Goal: Information Seeking & Learning: Learn about a topic

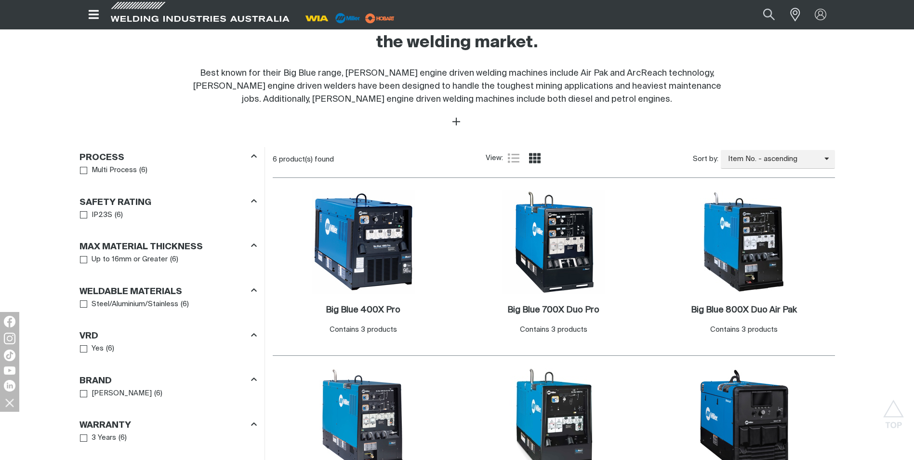
scroll to position [385, 0]
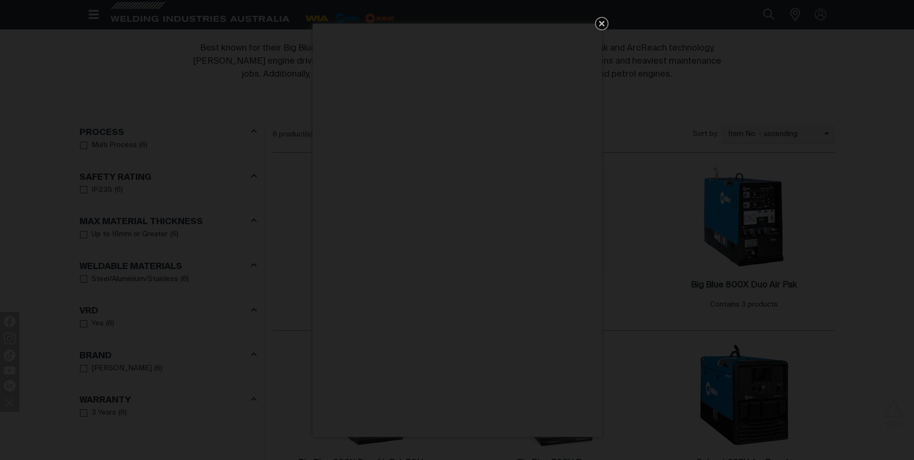
click at [600, 24] on icon "Get 5 WIA Welding Guides Free!" at bounding box center [602, 24] width 12 height 12
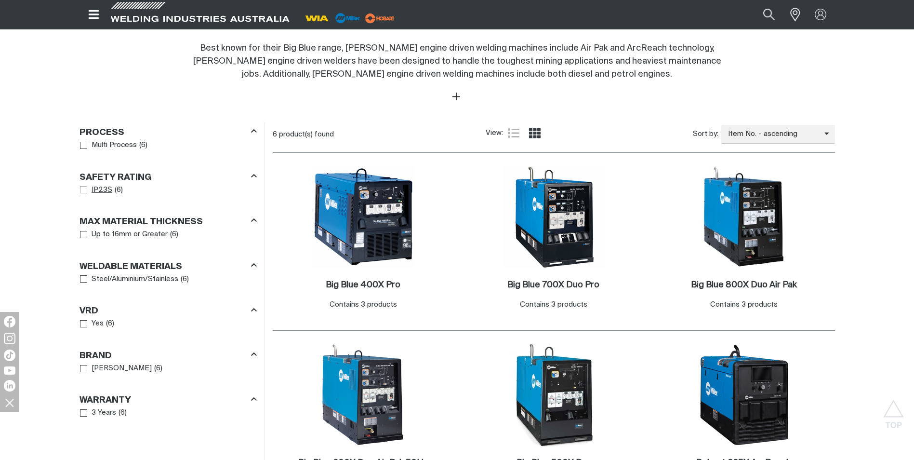
scroll to position [434, 0]
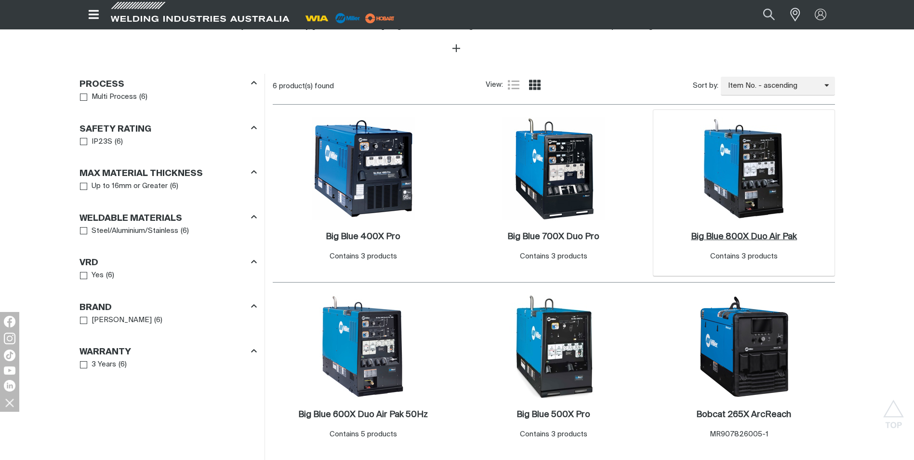
click at [744, 238] on h2 "Big Blue 800X Duo Air Pak ." at bounding box center [744, 236] width 106 height 9
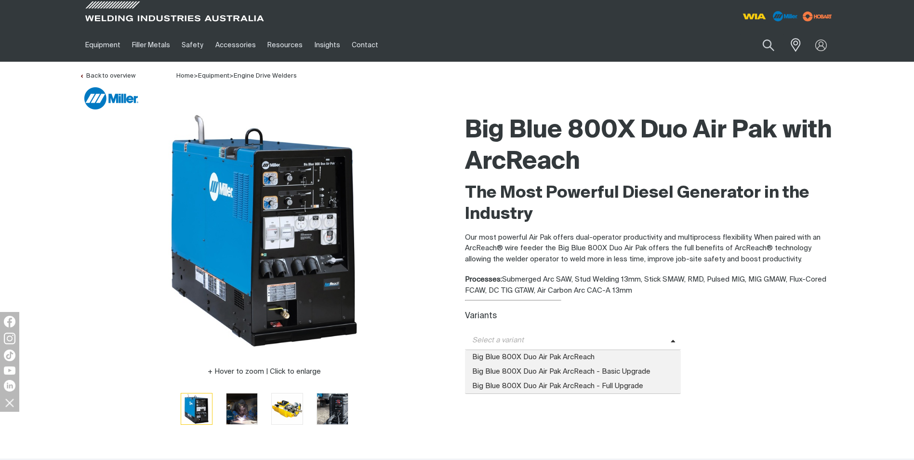
click at [671, 341] on icon at bounding box center [673, 341] width 5 height 7
click at [582, 387] on span "Big Blue 800X Duo Air Pak ArcReach - Full Upgrade" at bounding box center [573, 386] width 216 height 14
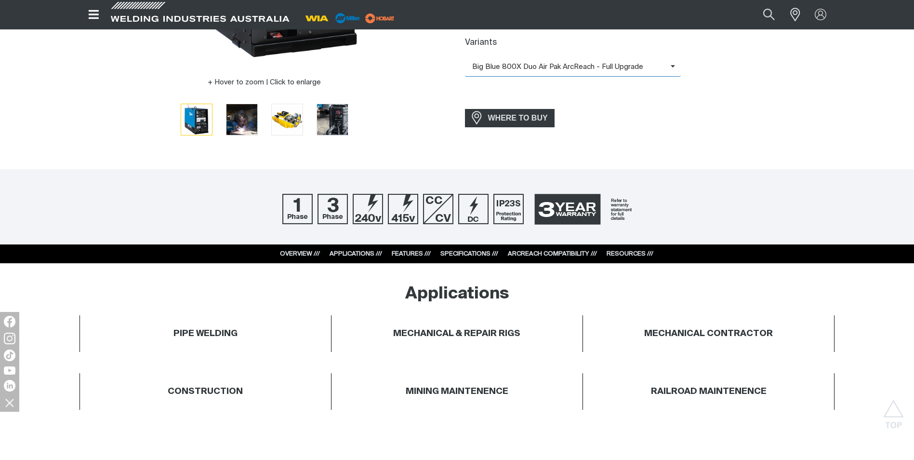
scroll to position [145, 0]
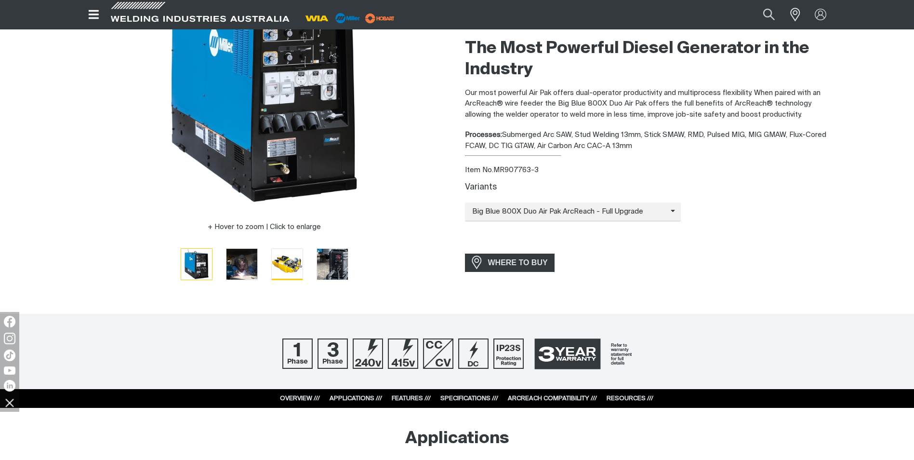
click at [295, 270] on img "Go to slide 3" at bounding box center [287, 264] width 31 height 31
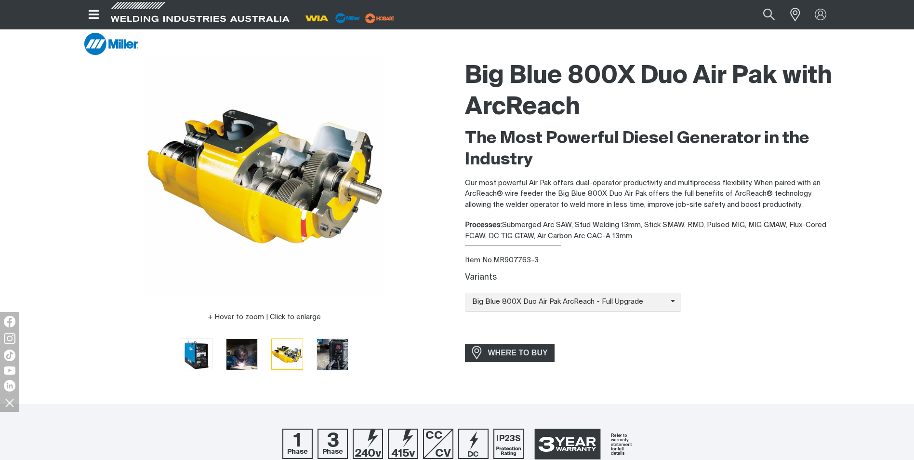
scroll to position [48, 0]
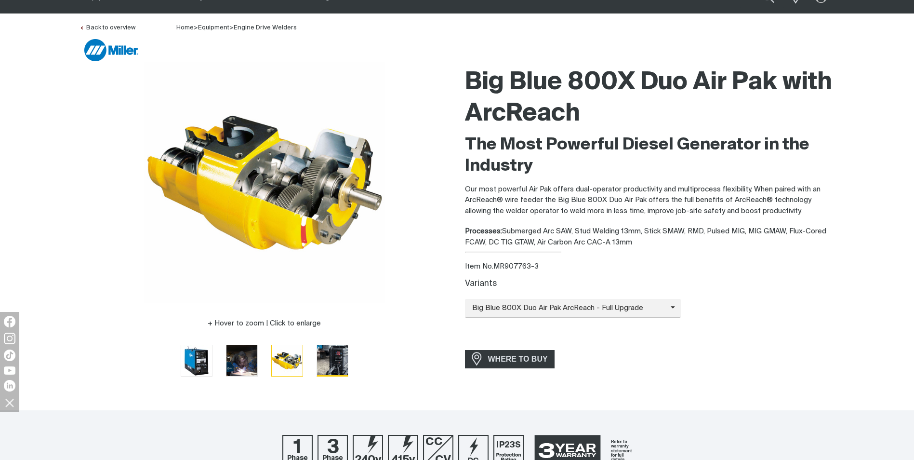
click at [342, 360] on img "Go to slide 4" at bounding box center [332, 360] width 31 height 31
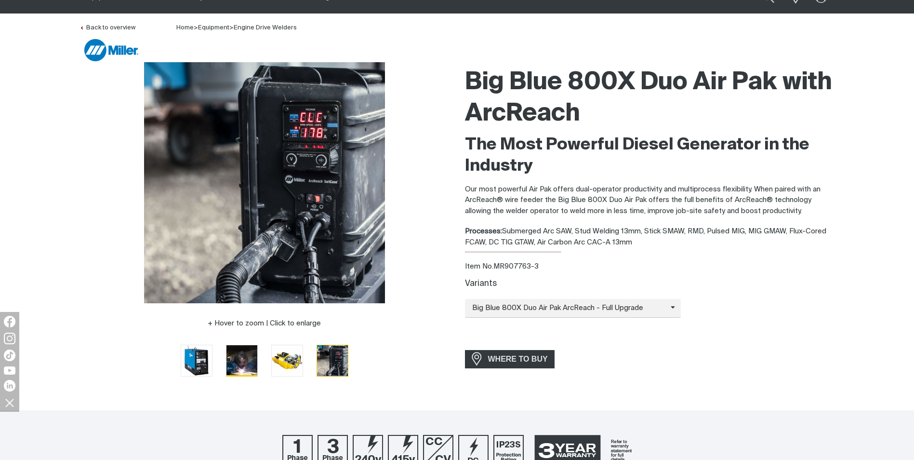
click at [237, 362] on img "Go to slide 2" at bounding box center [241, 360] width 31 height 31
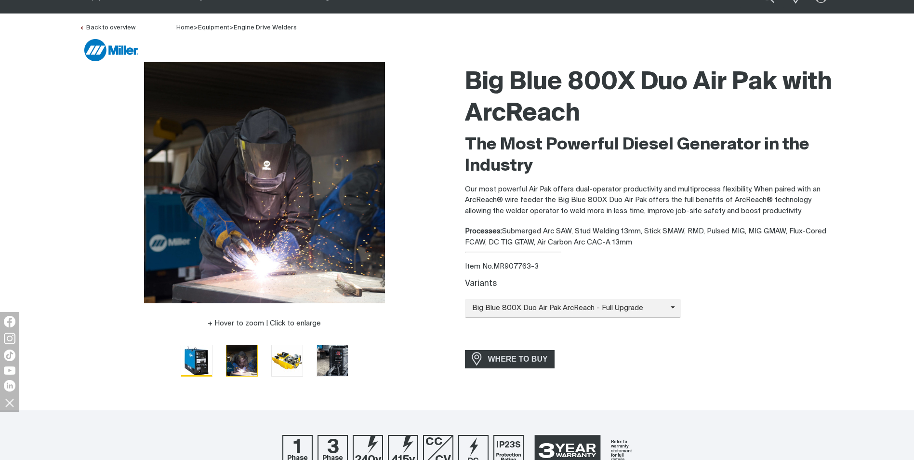
click at [197, 359] on img "Go to slide 1" at bounding box center [196, 360] width 31 height 31
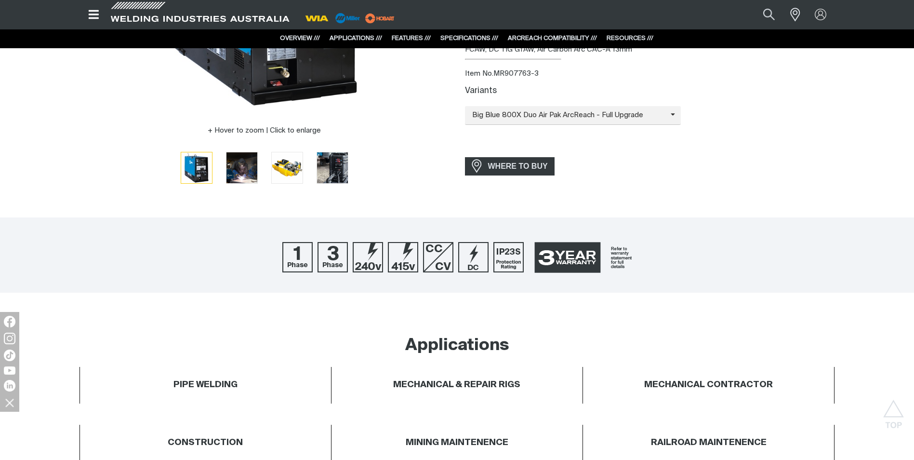
scroll to position [0, 0]
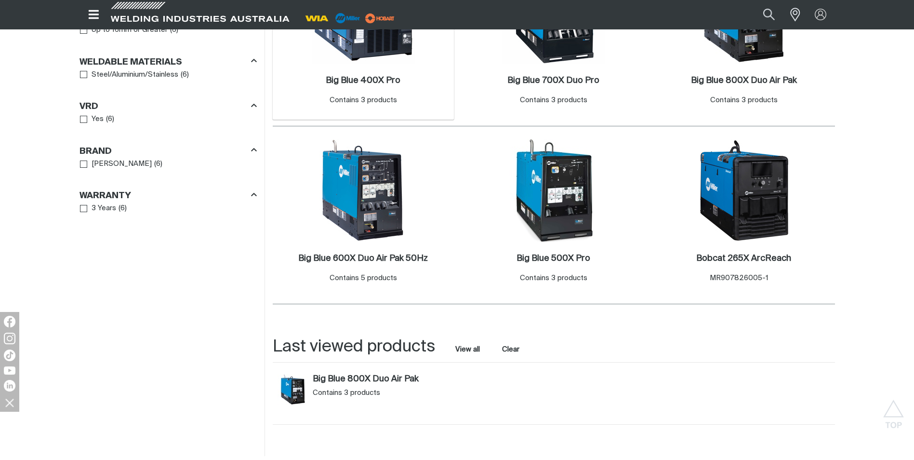
scroll to position [674, 0]
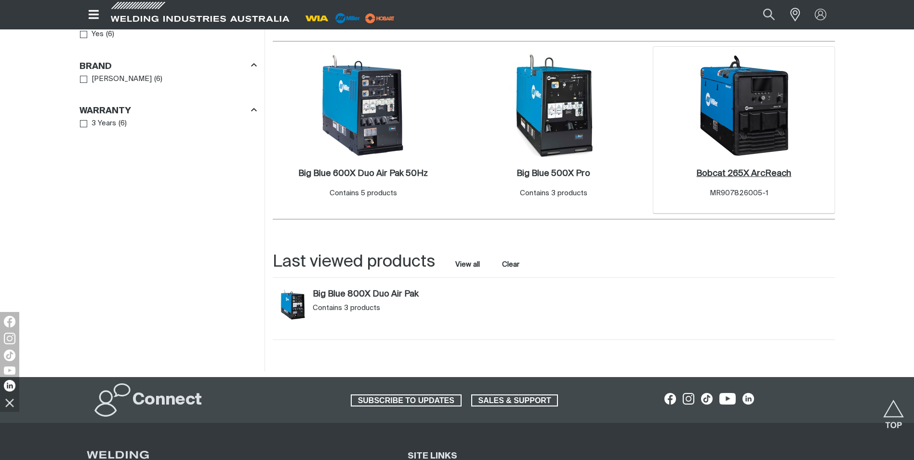
click at [748, 172] on h2 "Bobcat 265X ArcReach ." at bounding box center [743, 173] width 95 height 9
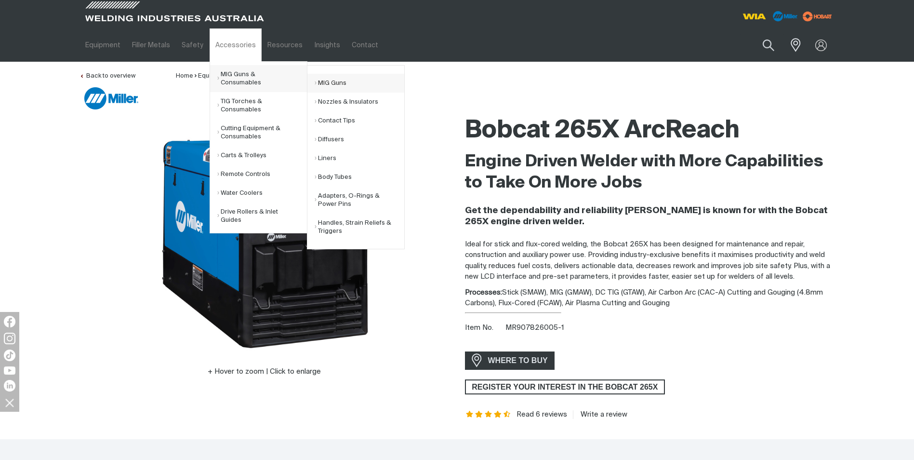
click at [328, 79] on link "MIG Guns" at bounding box center [360, 83] width 90 height 19
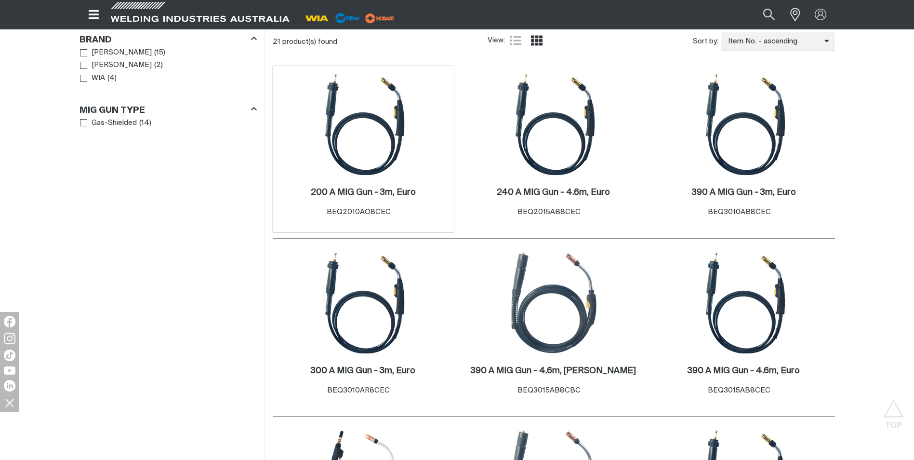
scroll to position [337, 0]
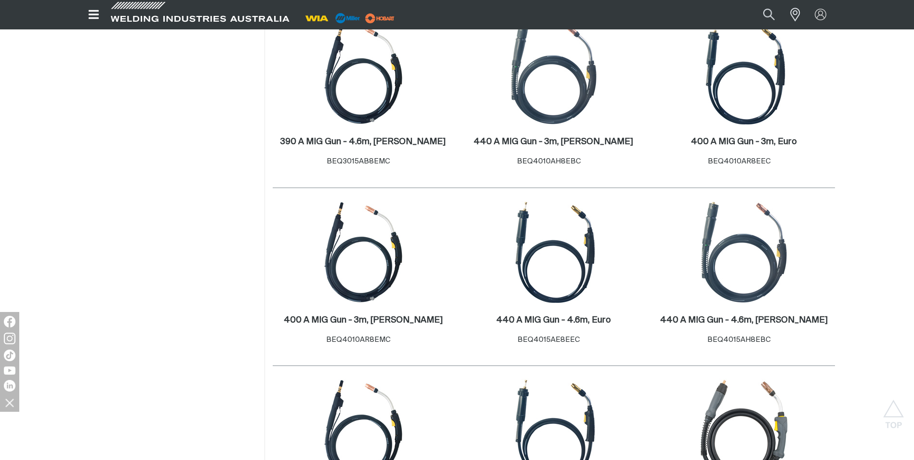
scroll to position [723, 0]
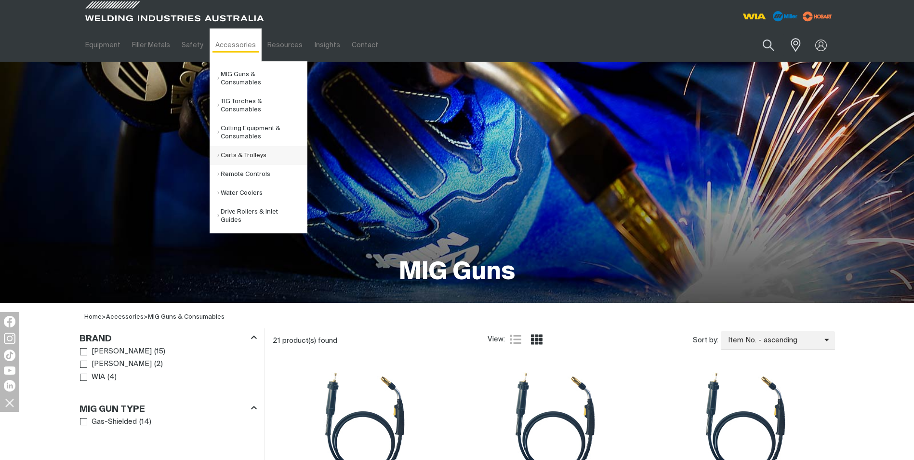
click at [234, 146] on link "Carts & Trolleys" at bounding box center [262, 155] width 90 height 19
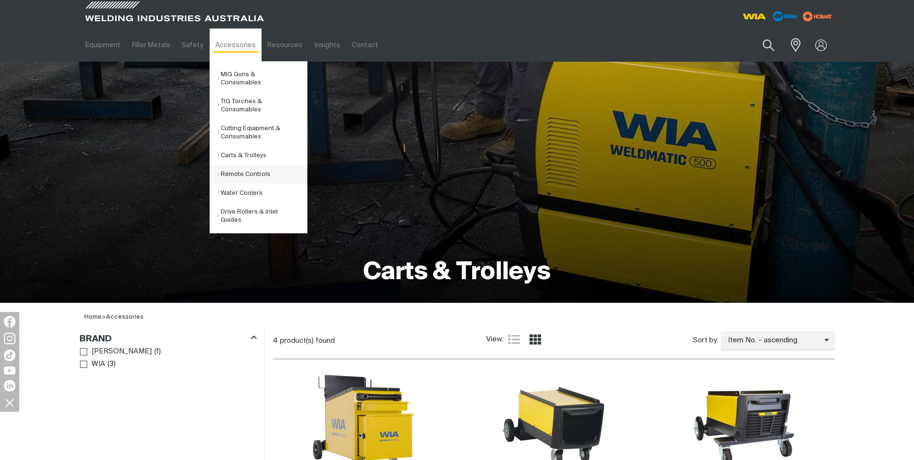
click at [242, 165] on link "Remote Controls" at bounding box center [262, 174] width 90 height 19
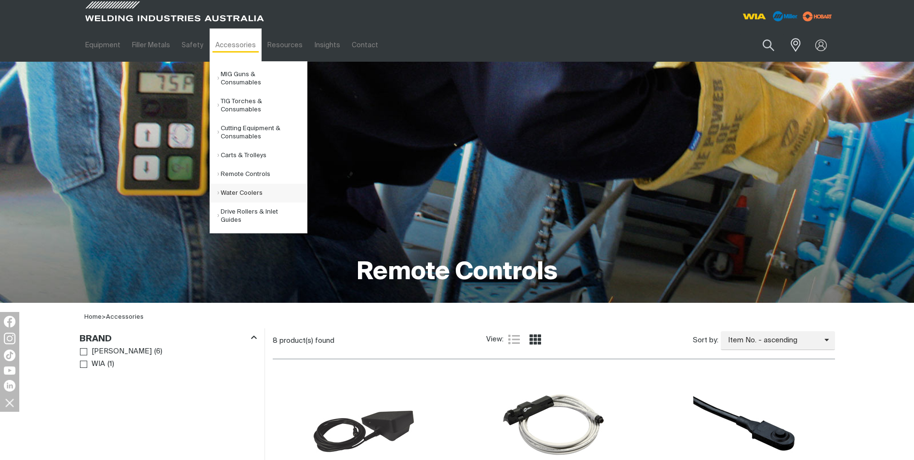
click at [250, 187] on link "Water Coolers" at bounding box center [262, 193] width 90 height 19
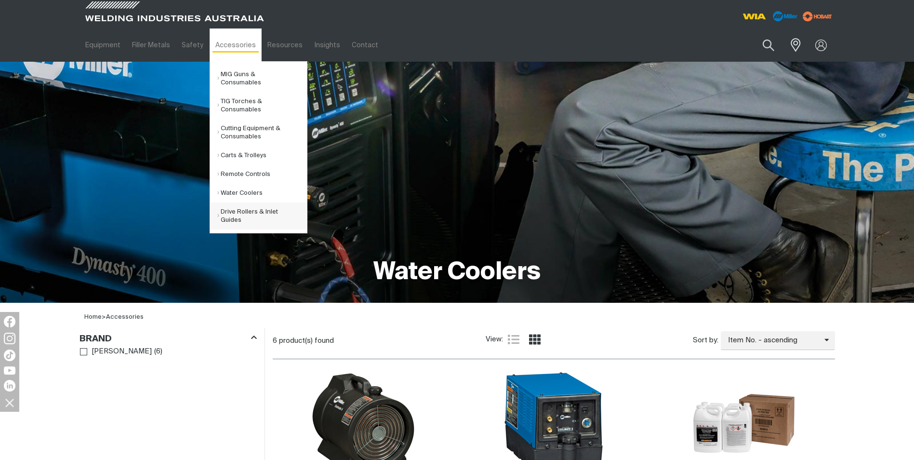
click at [236, 209] on link "Drive Rollers & Inlet Guides" at bounding box center [262, 215] width 90 height 27
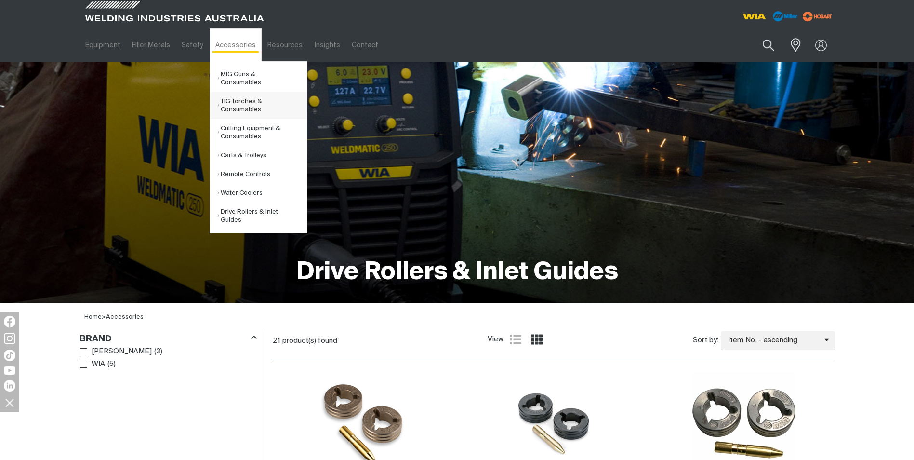
click at [236, 97] on link "TIG Torches & Consumables" at bounding box center [262, 105] width 90 height 27
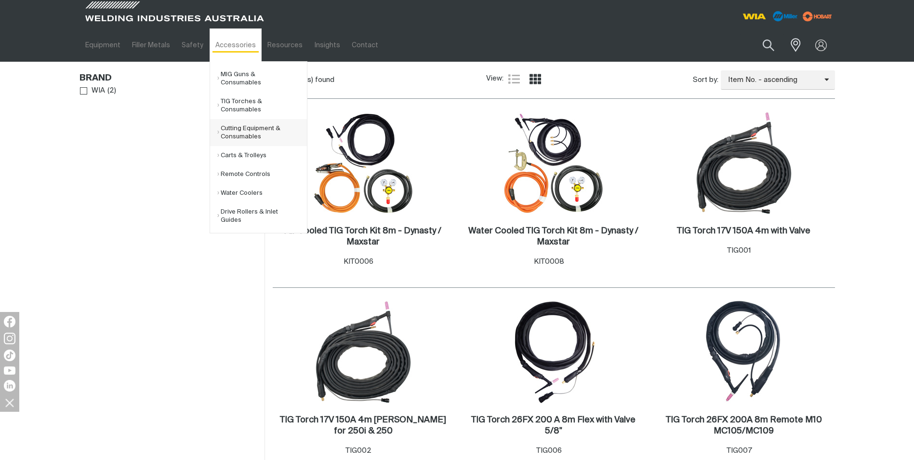
click at [233, 120] on link "Cutting Equipment & Consumables" at bounding box center [262, 132] width 90 height 27
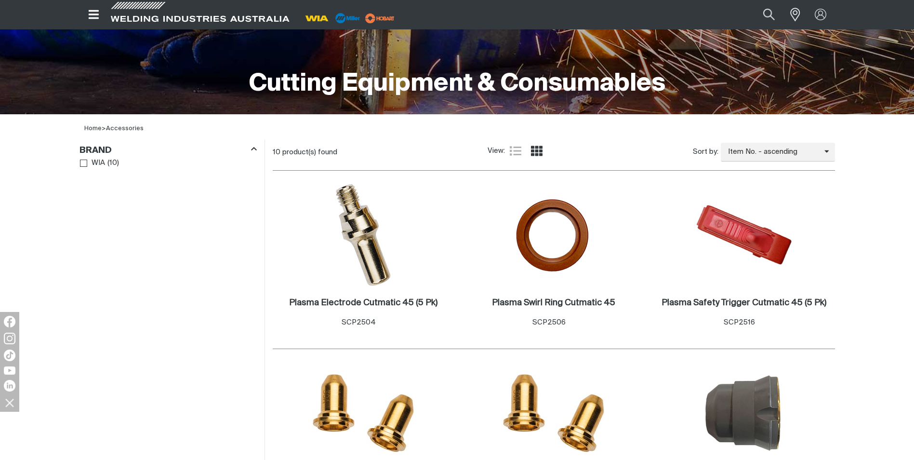
scroll to position [193, 0]
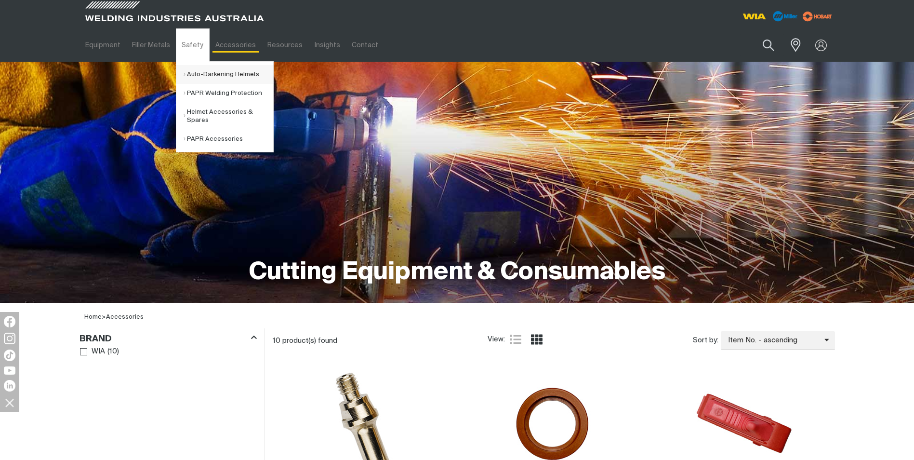
click at [198, 72] on link "Auto-Darkening Helmets" at bounding box center [229, 74] width 90 height 19
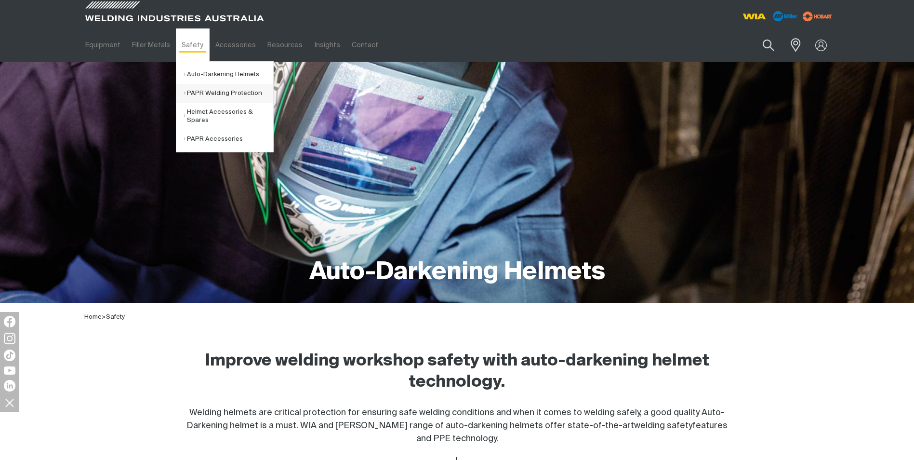
click at [201, 97] on link "PAPR Welding Protection" at bounding box center [229, 93] width 90 height 19
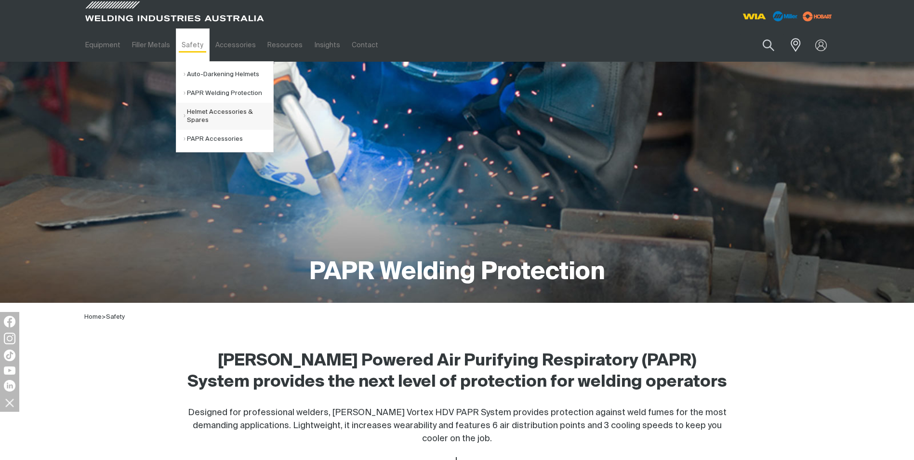
click at [200, 112] on link "Helmet Accessories & Spares" at bounding box center [229, 116] width 90 height 27
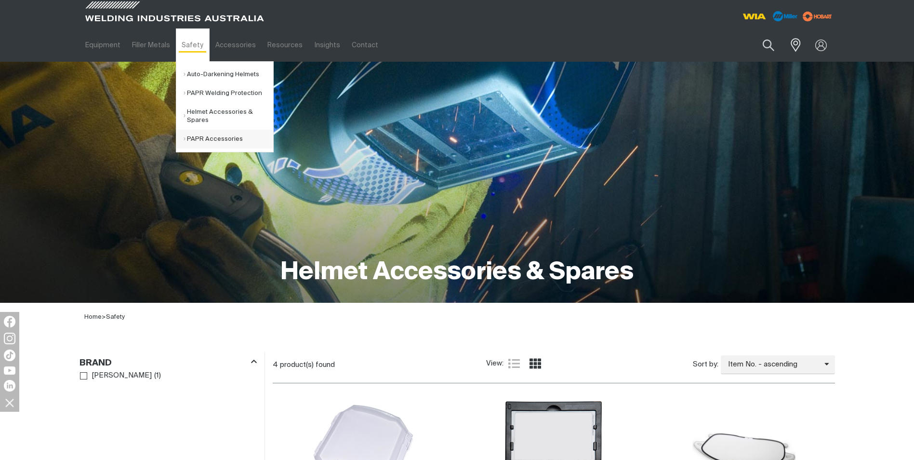
click at [191, 138] on link "PAPR Accessories" at bounding box center [229, 139] width 90 height 19
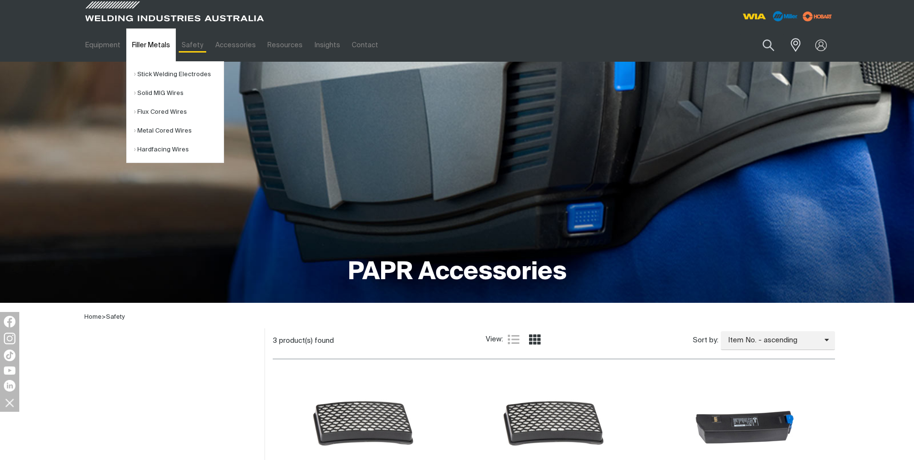
click at [145, 42] on link "Filler Metals" at bounding box center [151, 44] width 50 height 33
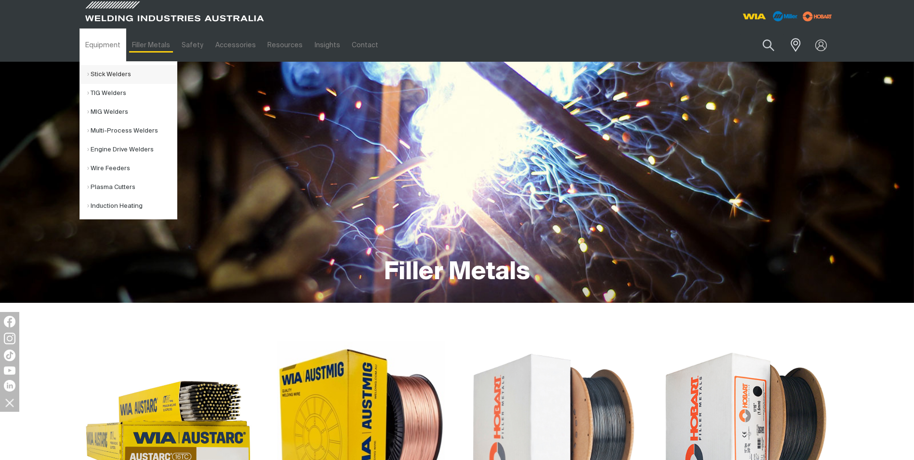
click at [107, 74] on link "Stick Welders" at bounding box center [132, 74] width 90 height 19
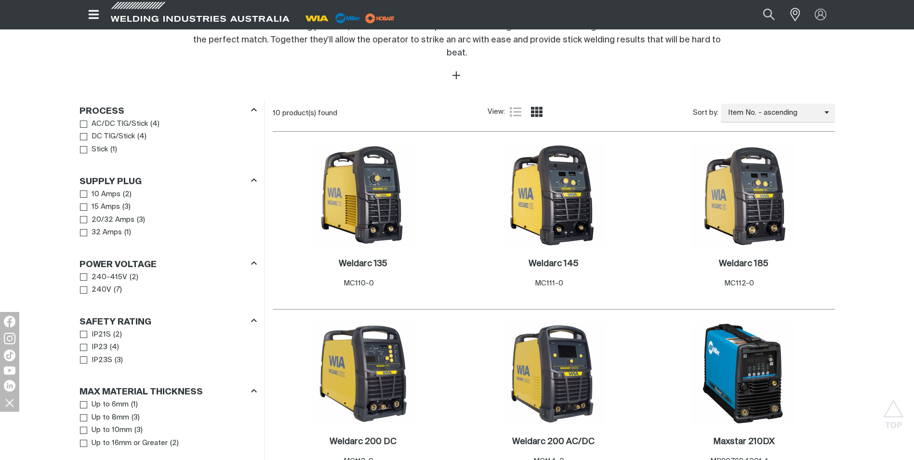
scroll to position [434, 0]
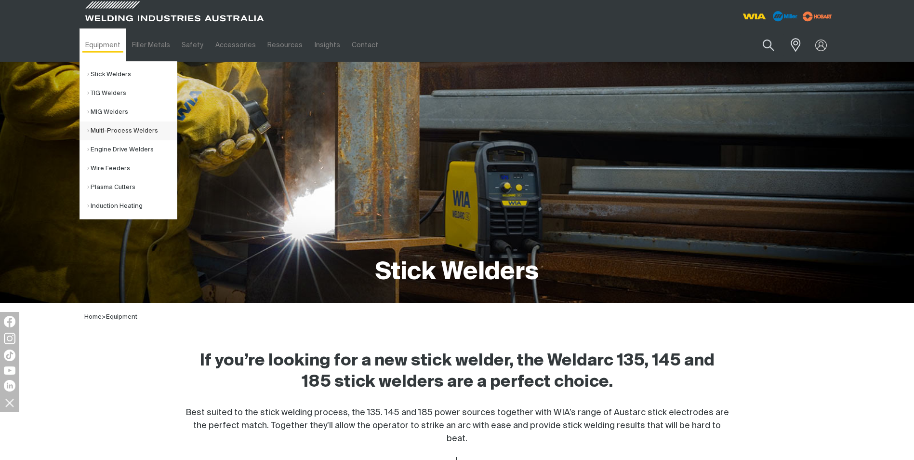
click at [107, 132] on link "Multi-Process Welders" at bounding box center [132, 130] width 90 height 19
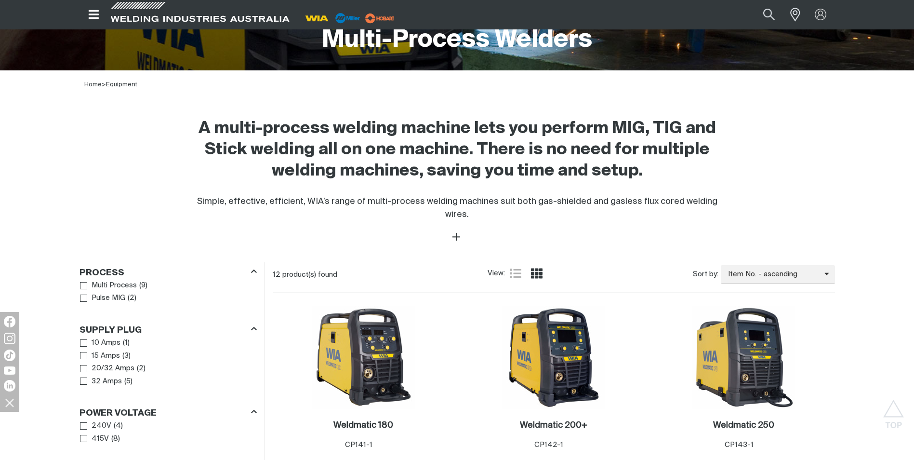
scroll to position [241, 0]
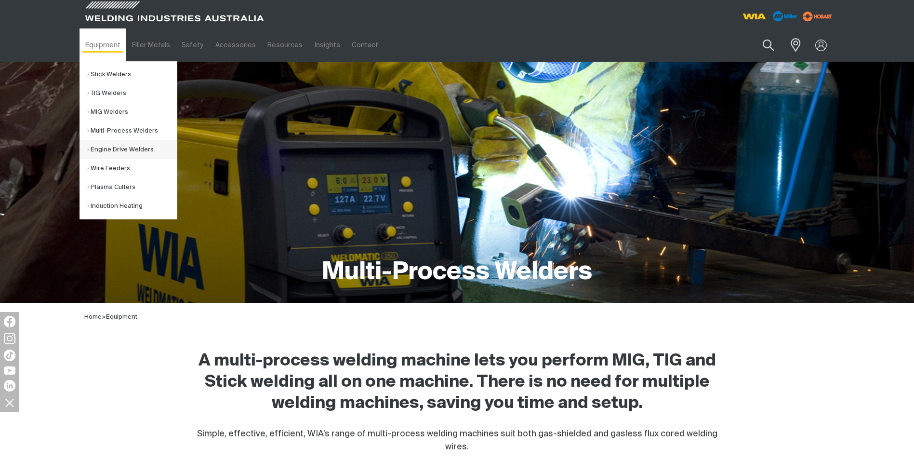
click at [105, 149] on link "Engine Drive Welders" at bounding box center [132, 149] width 90 height 19
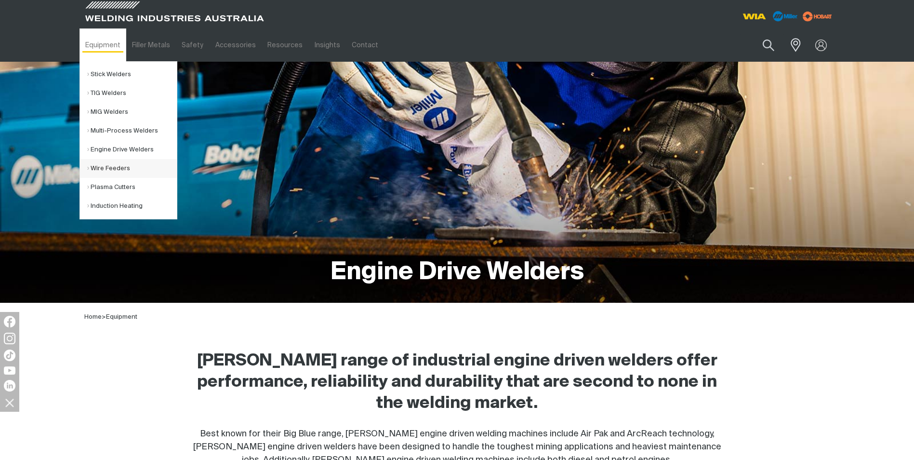
click at [97, 162] on link "Wire Feeders" at bounding box center [132, 168] width 90 height 19
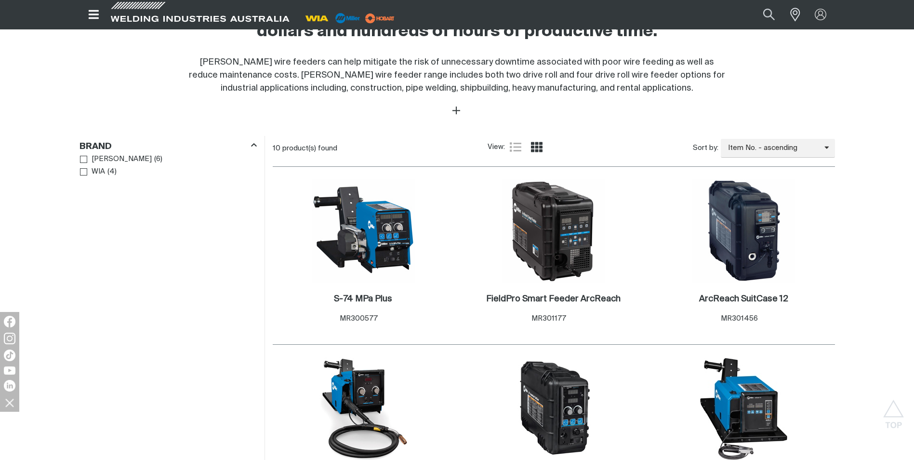
scroll to position [385, 0]
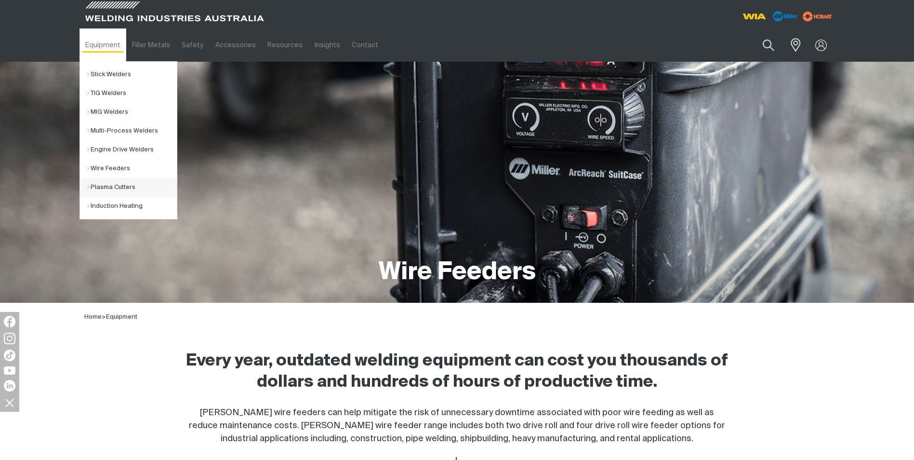
click at [99, 183] on link "Plasma Cutters" at bounding box center [132, 187] width 90 height 19
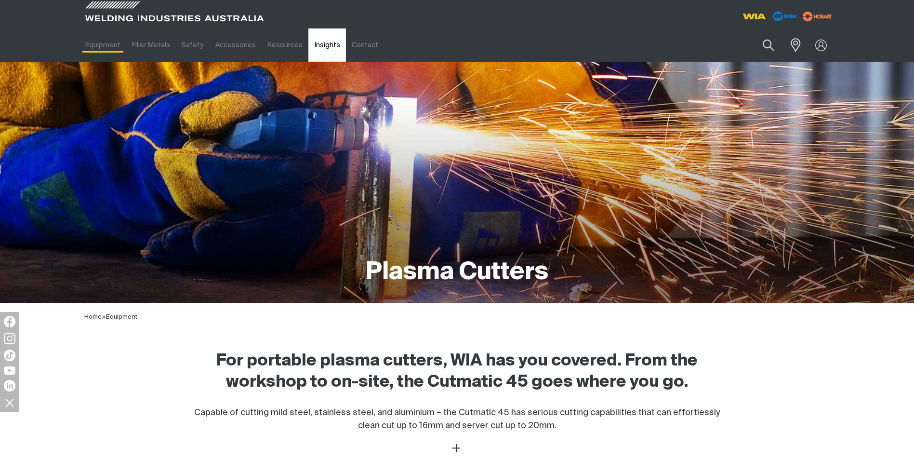
click at [322, 48] on link "Insights" at bounding box center [326, 44] width 37 height 33
